Goal: Navigation & Orientation: Find specific page/section

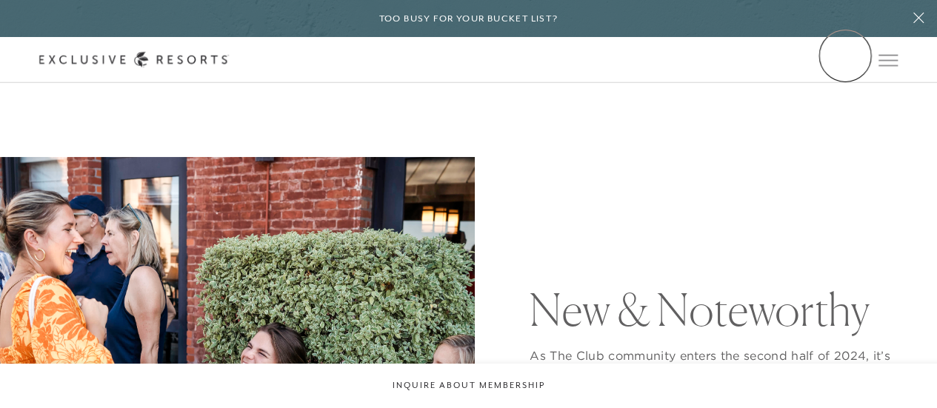
click at [0, 0] on link "Member Login" at bounding box center [0, 0] width 0 height 0
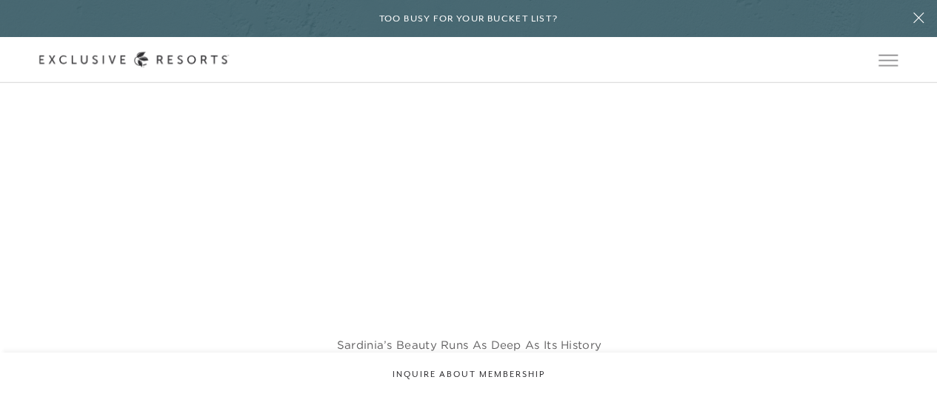
scroll to position [2045, 0]
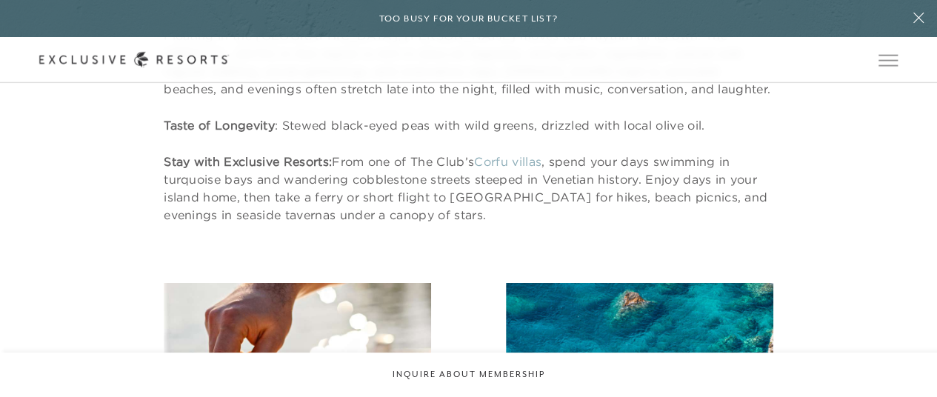
scroll to position [2520, 0]
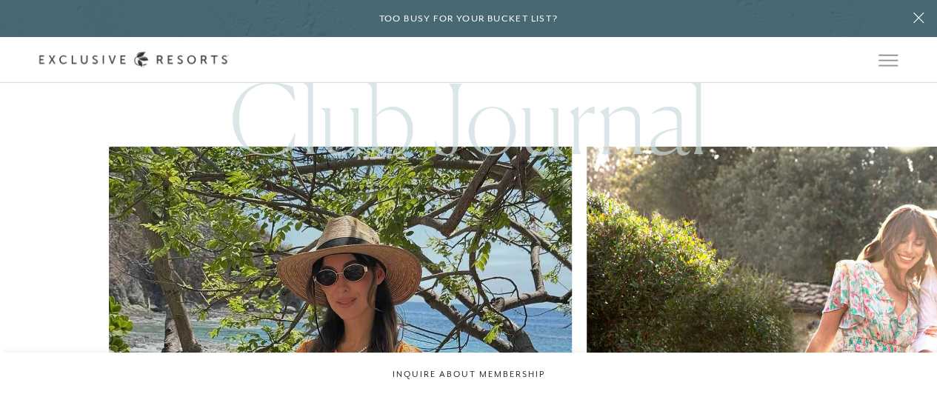
scroll to position [7773, 0]
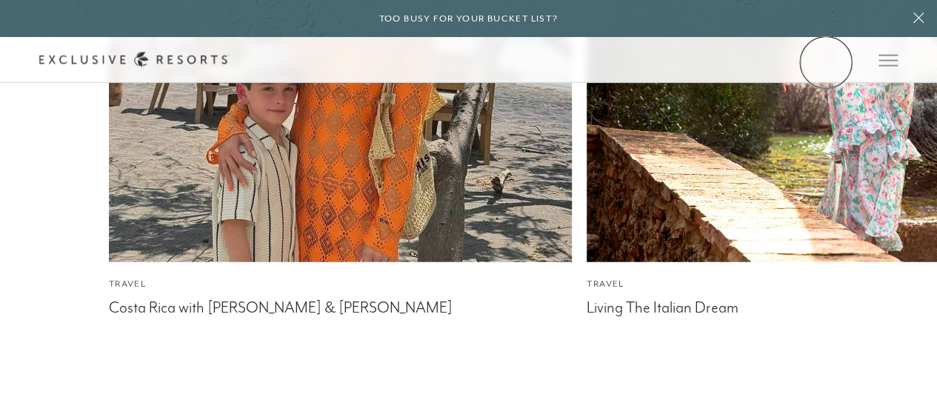
click at [0, 0] on link "Member Login" at bounding box center [0, 0] width 0 height 0
